Goal: Navigation & Orientation: Find specific page/section

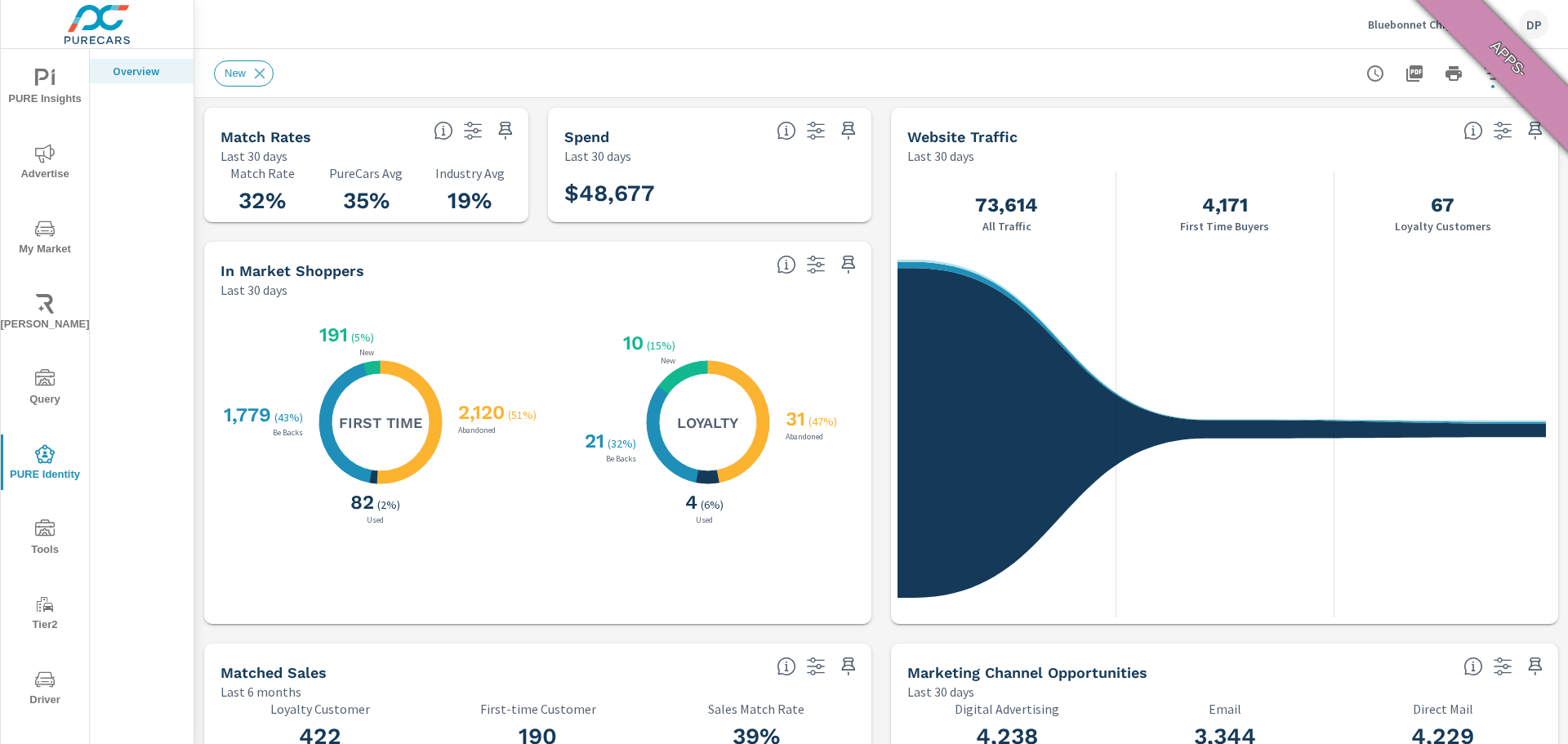
scroll to position [1147, 0]
click at [39, 551] on span "Tools" at bounding box center [45, 539] width 79 height 40
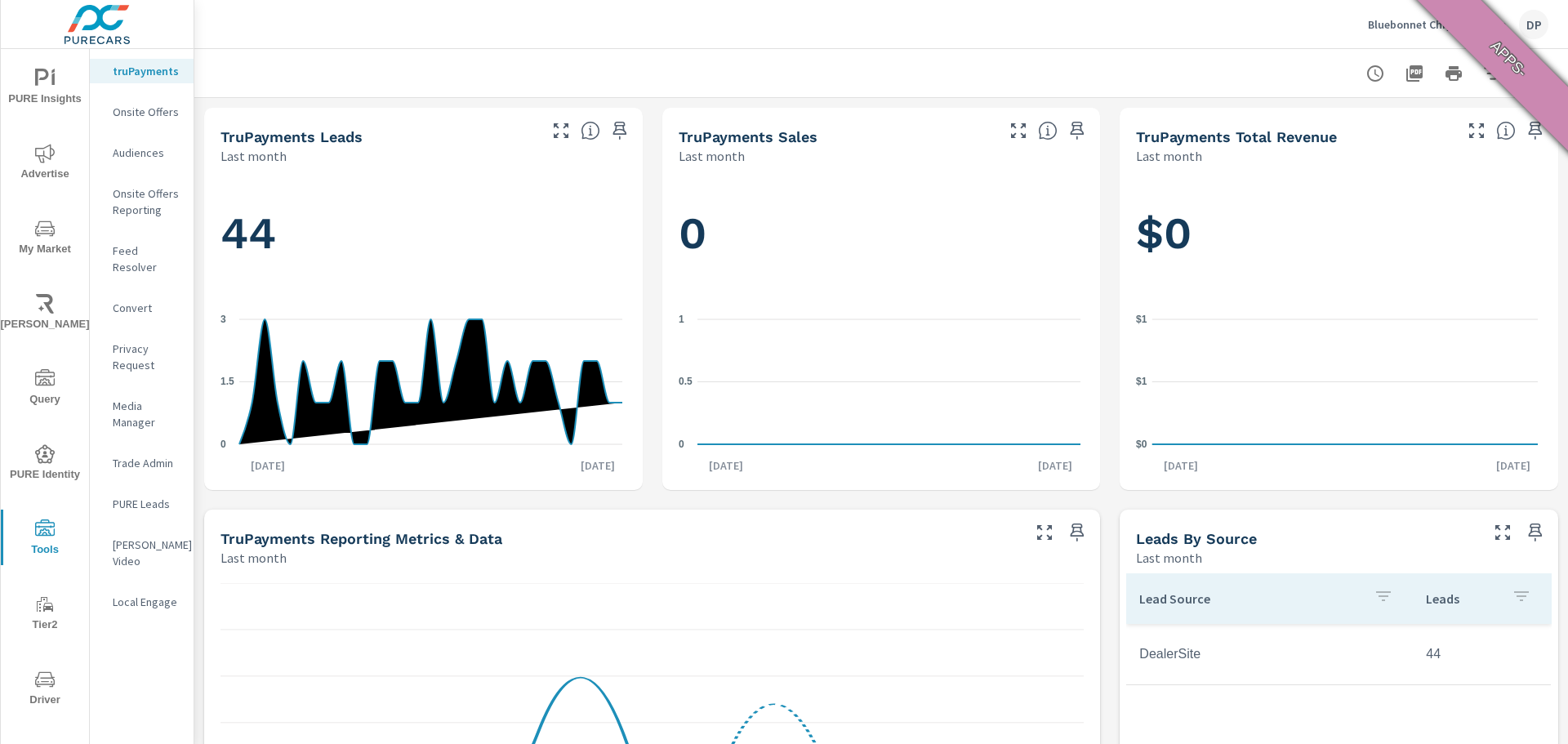
scroll to position [1, 0]
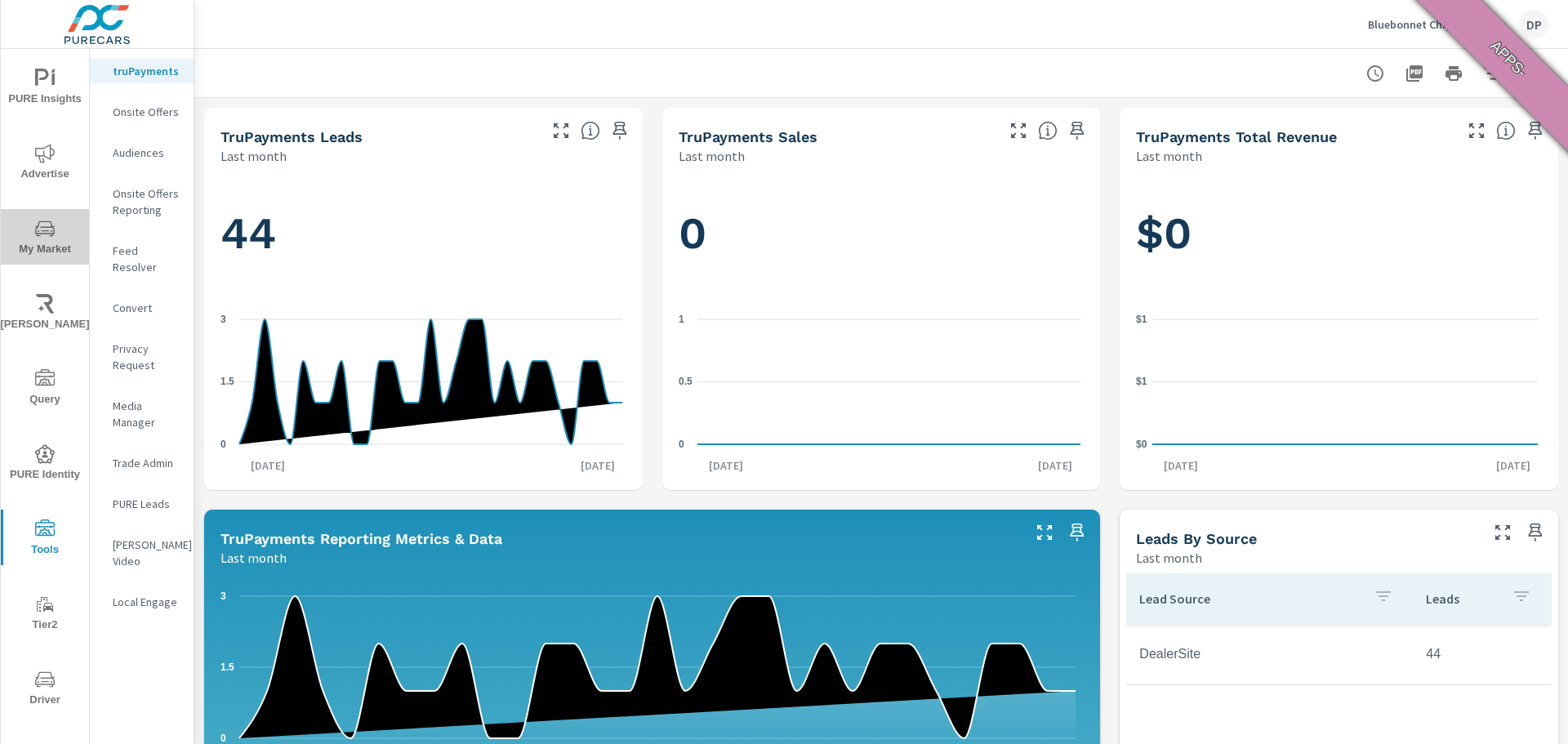
click at [46, 240] on span "My Market" at bounding box center [45, 238] width 79 height 40
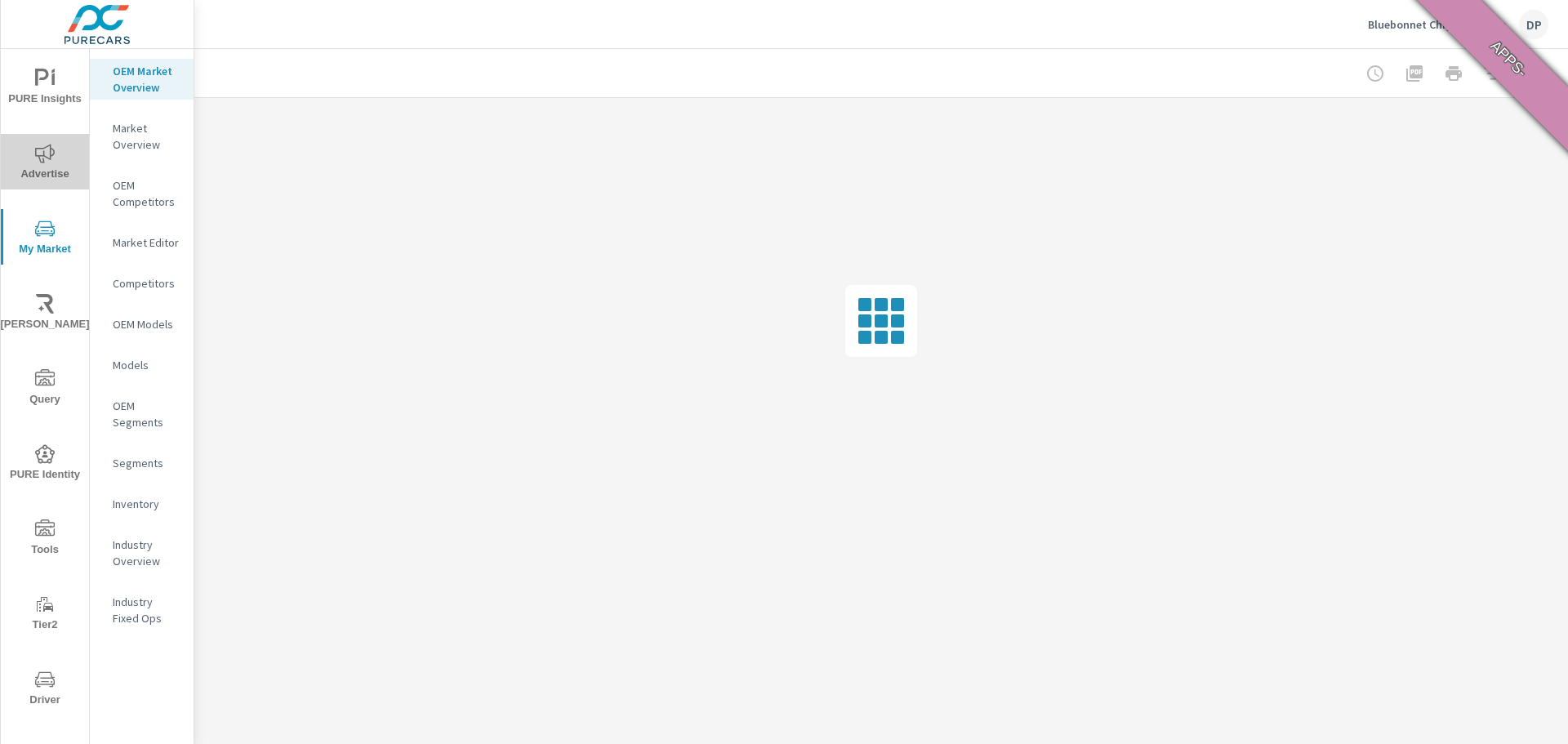
click at [45, 155] on icon "nav menu" at bounding box center [44, 153] width 20 height 20
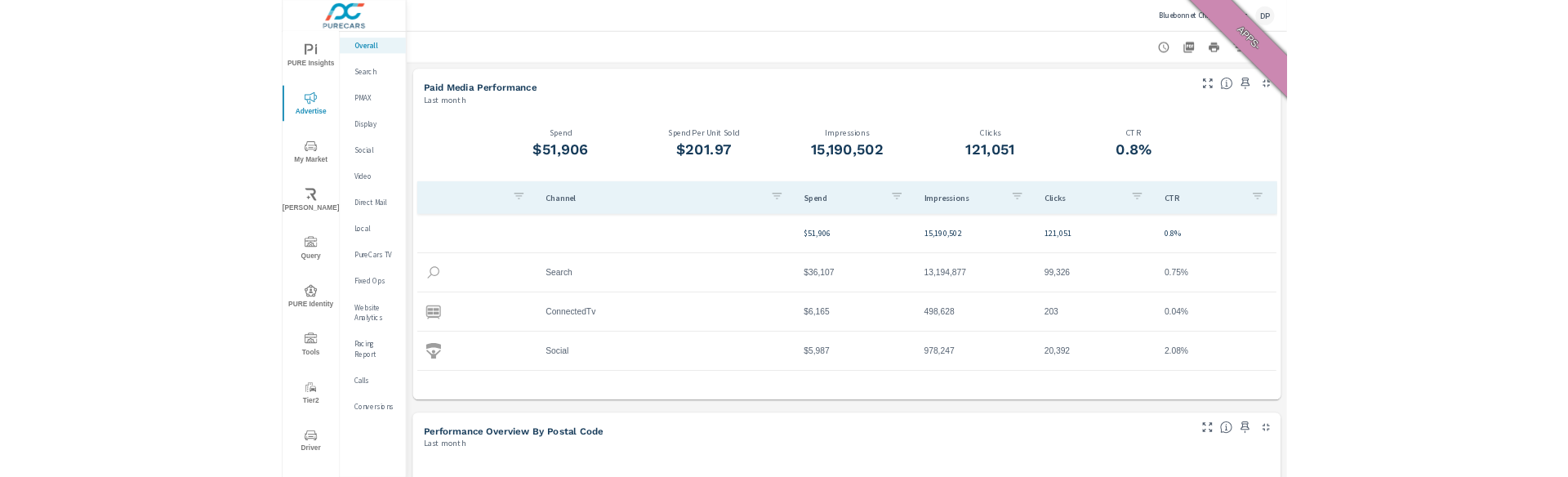
scroll to position [62, 0]
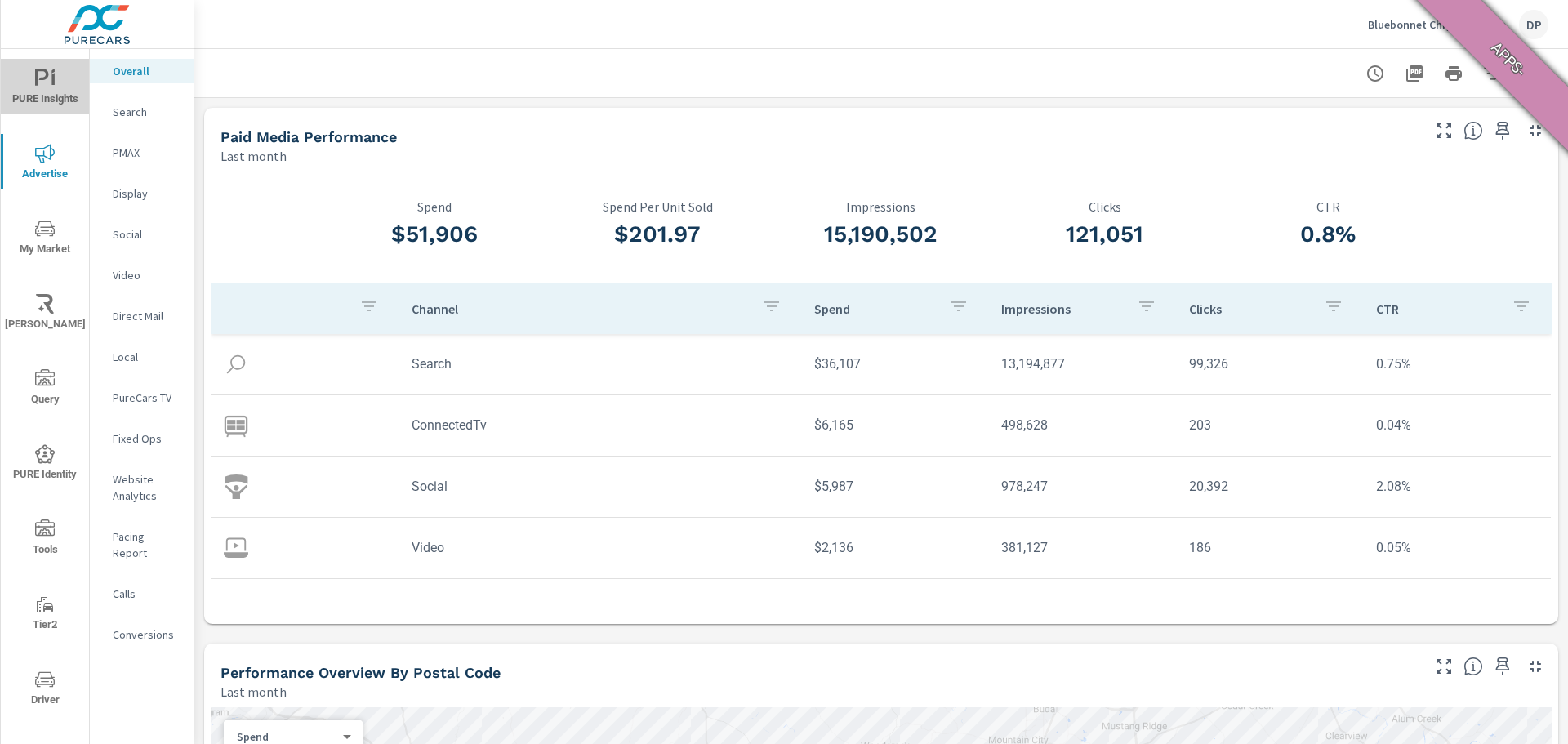
click at [62, 63] on button "PURE Insights" at bounding box center [44, 86] width 88 height 56
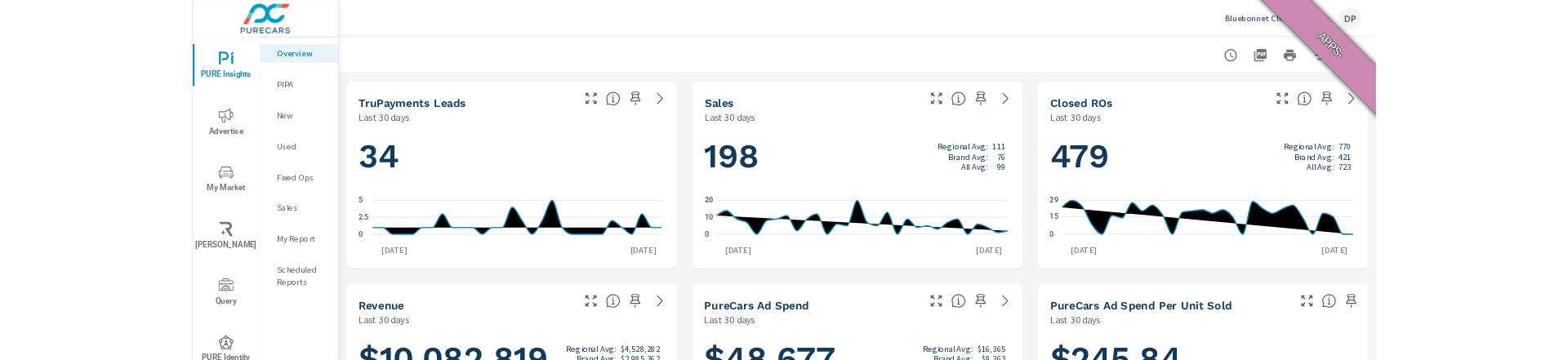
scroll to position [1, 0]
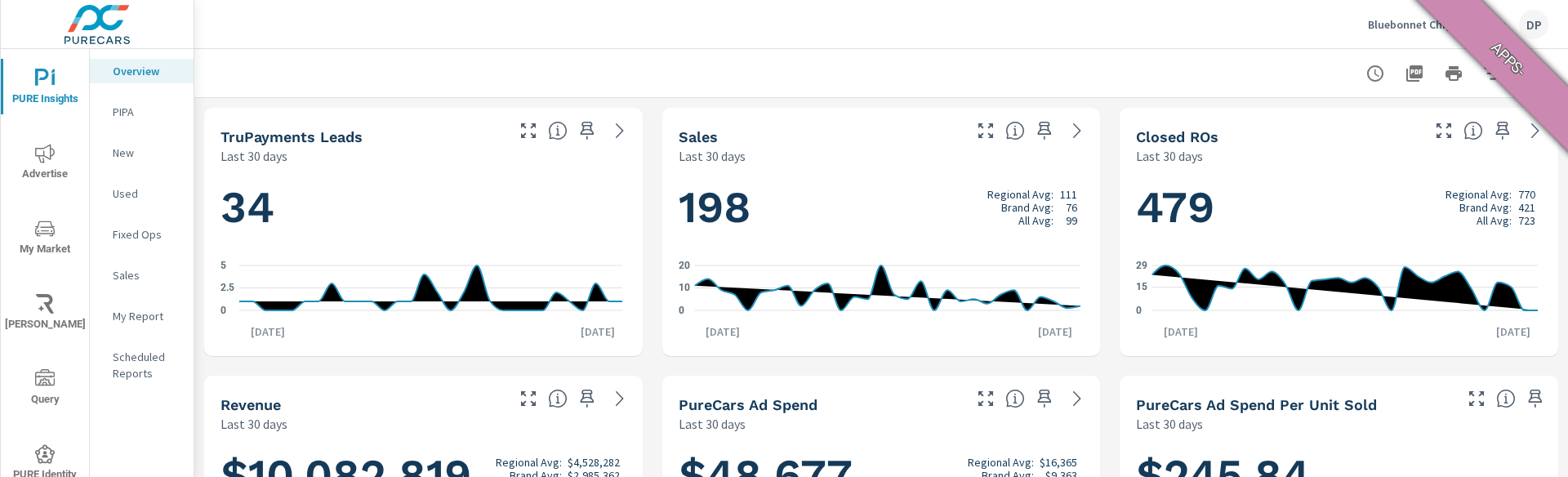
click at [1495, 128] on icon "button" at bounding box center [1502, 130] width 14 height 18
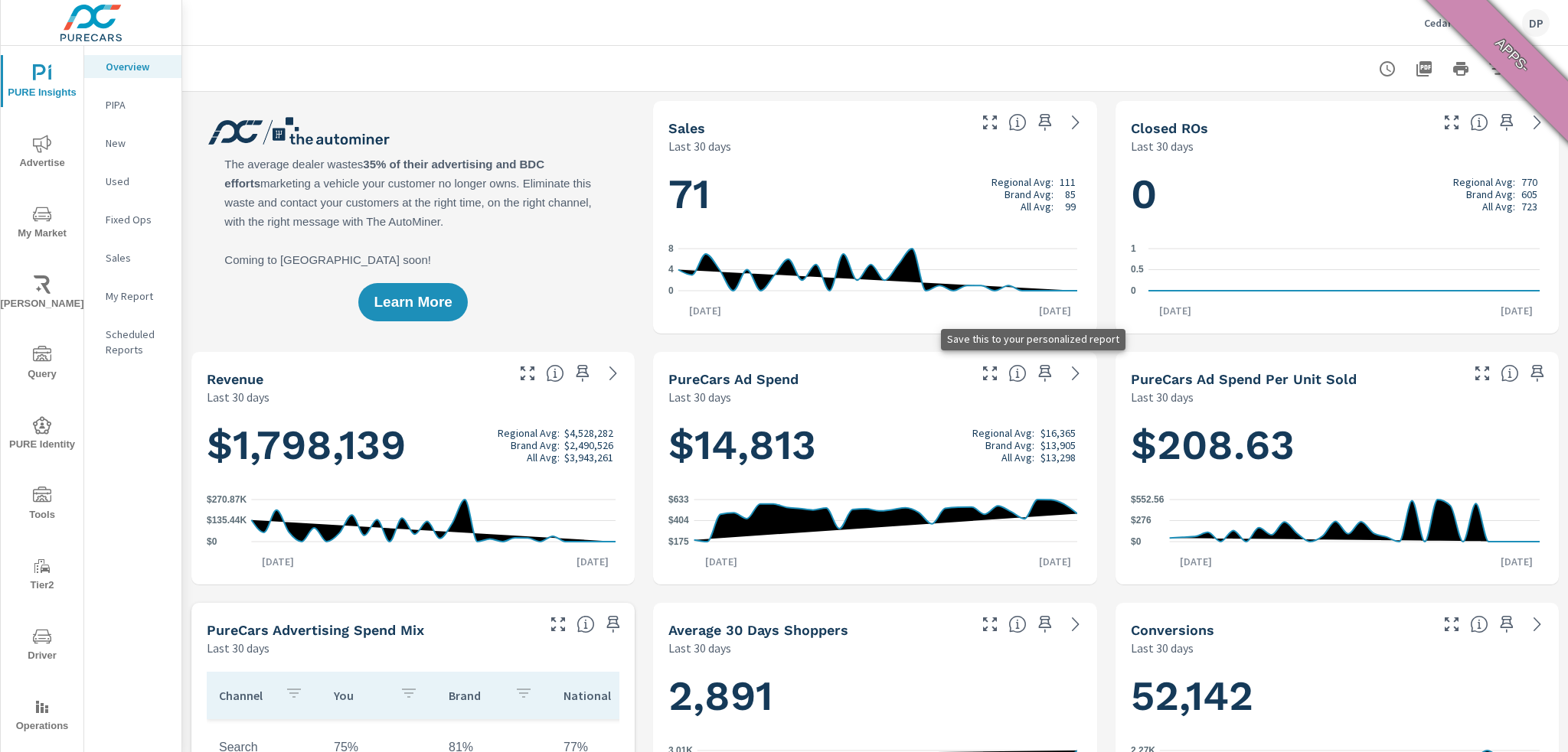
click at [1039, 368] on icon "button" at bounding box center [1045, 373] width 13 height 17
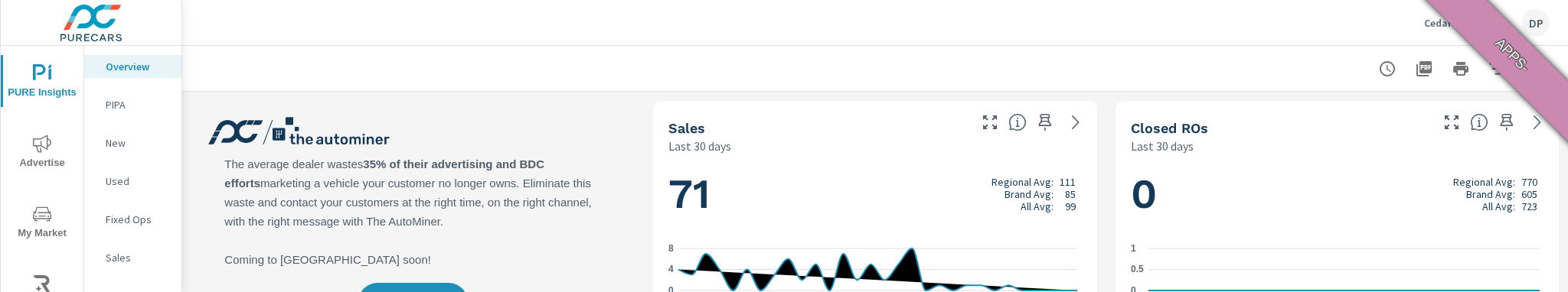
click at [1039, 125] on icon "button" at bounding box center [1045, 122] width 18 height 18
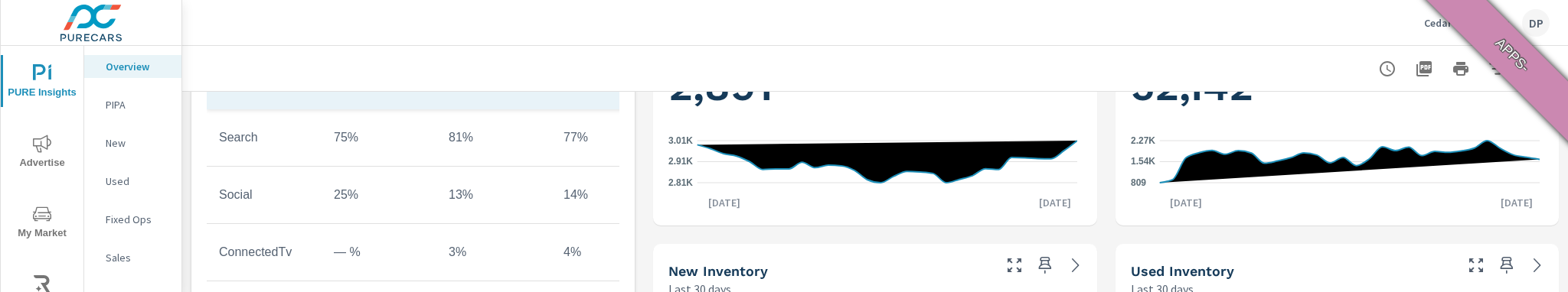
scroll to position [612, 0]
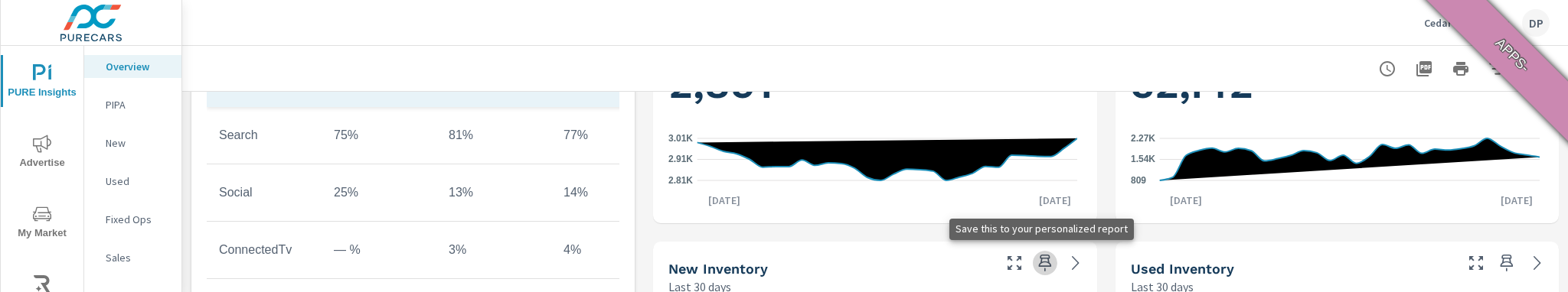
click at [1038, 262] on icon "button" at bounding box center [1045, 262] width 13 height 17
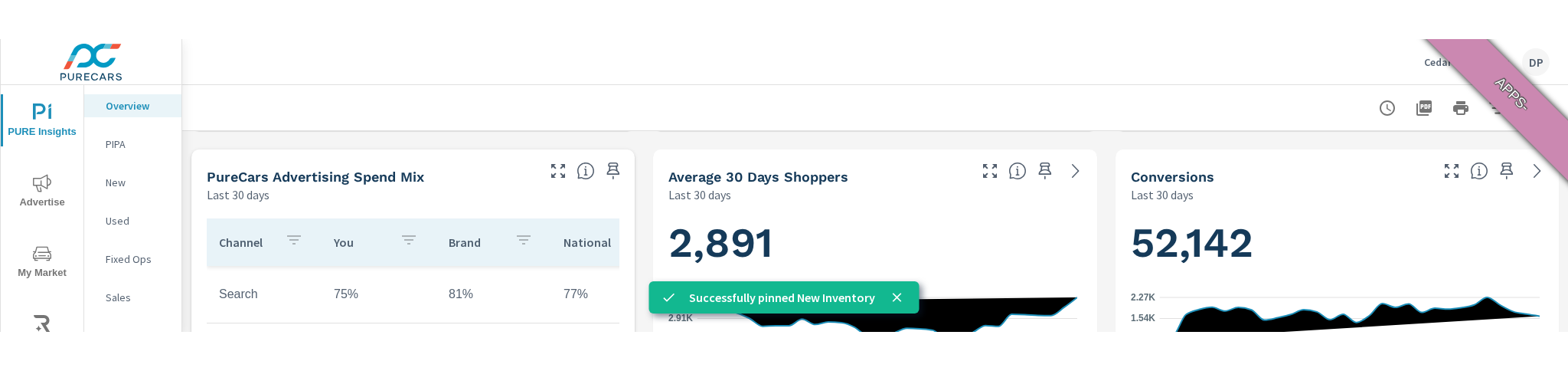
scroll to position [459, 0]
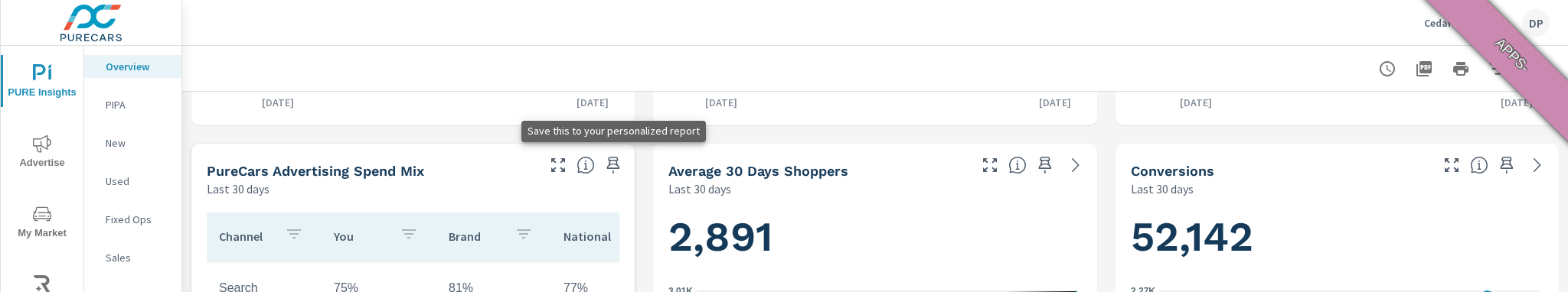
click at [609, 164] on icon "button" at bounding box center [614, 165] width 13 height 17
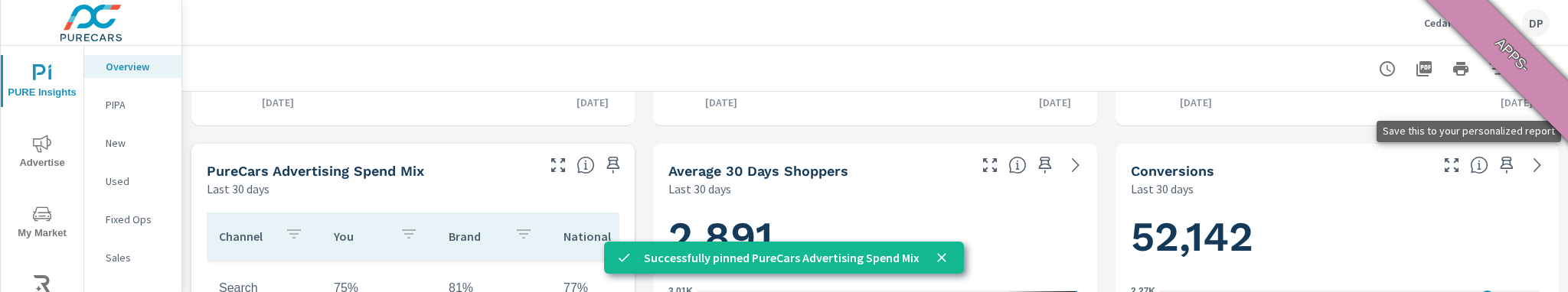
click at [1497, 165] on icon "button" at bounding box center [1506, 165] width 18 height 18
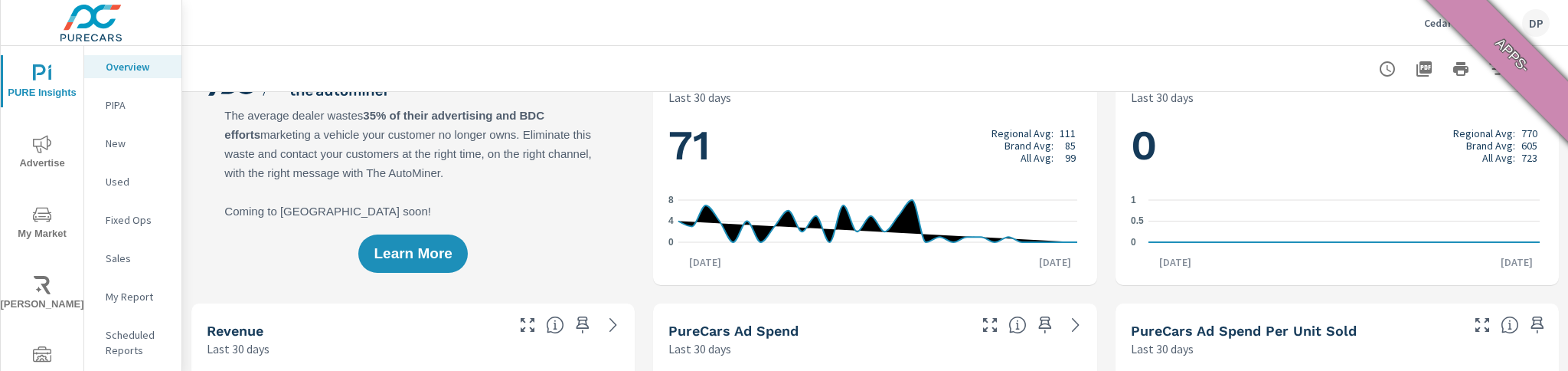
scroll to position [77, 0]
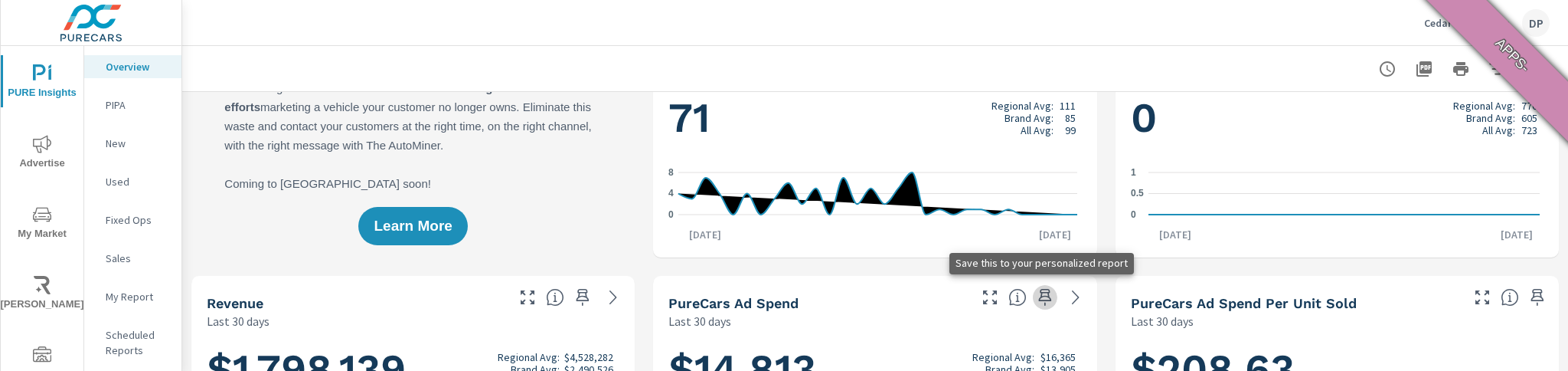
click at [1038, 300] on icon "button" at bounding box center [1045, 296] width 13 height 17
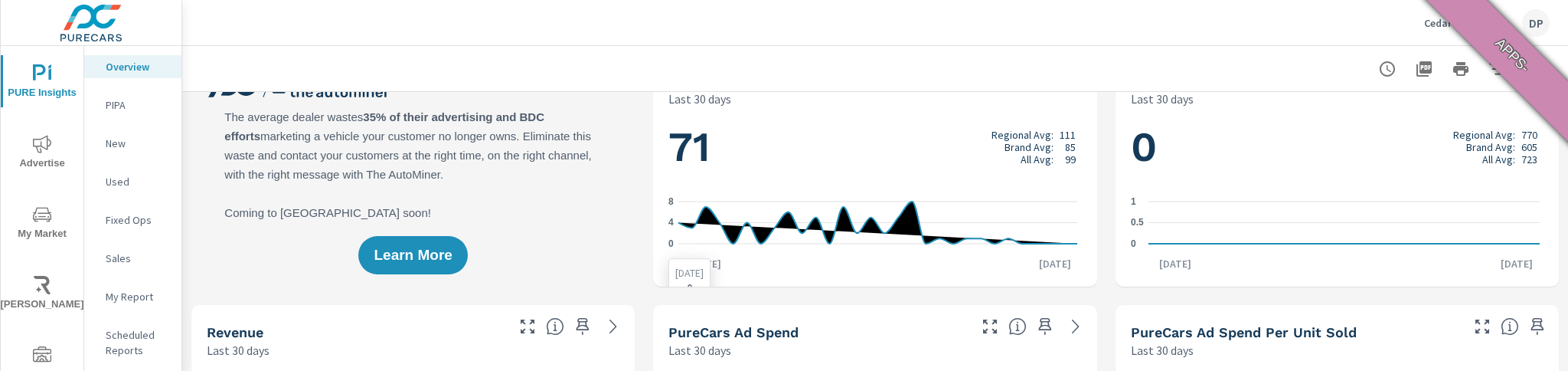
scroll to position [0, 0]
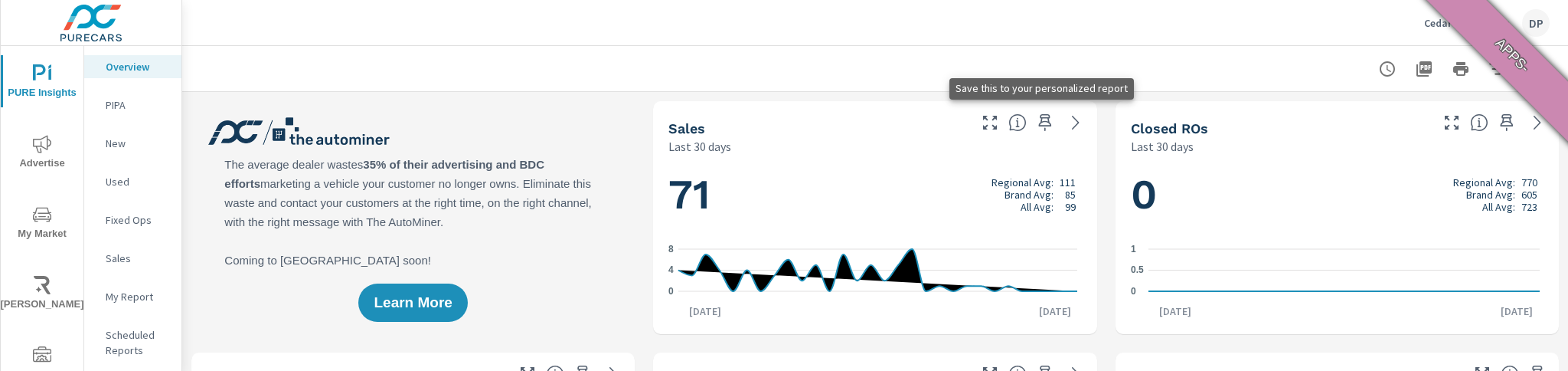
click at [1039, 131] on icon "button" at bounding box center [1045, 122] width 18 height 18
click at [1038, 127] on icon "button" at bounding box center [1045, 122] width 18 height 18
click at [1041, 122] on icon "button" at bounding box center [1045, 122] width 13 height 17
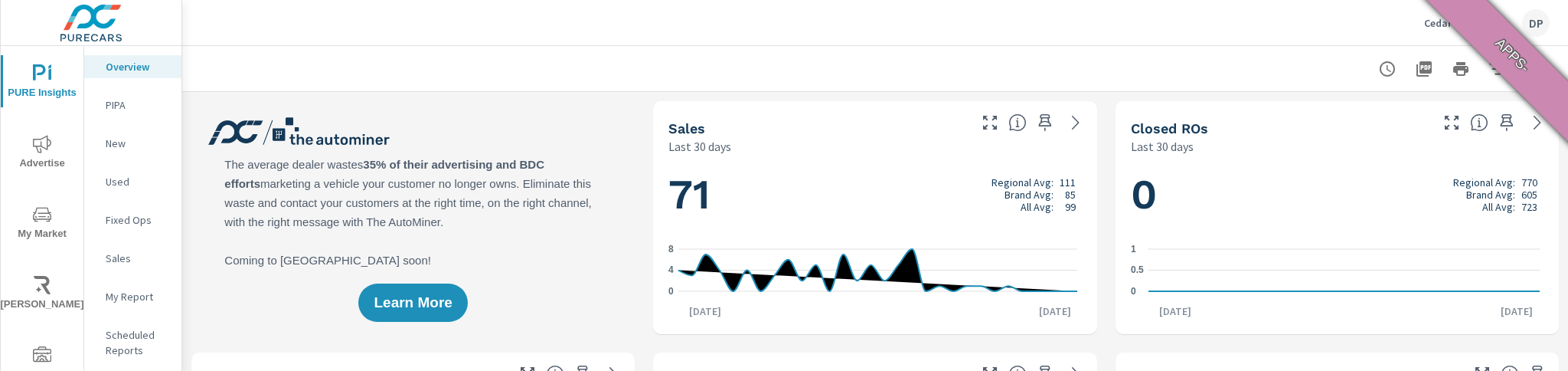
click at [126, 288] on p "My Report" at bounding box center [137, 296] width 63 height 15
